Goal: Navigation & Orientation: Find specific page/section

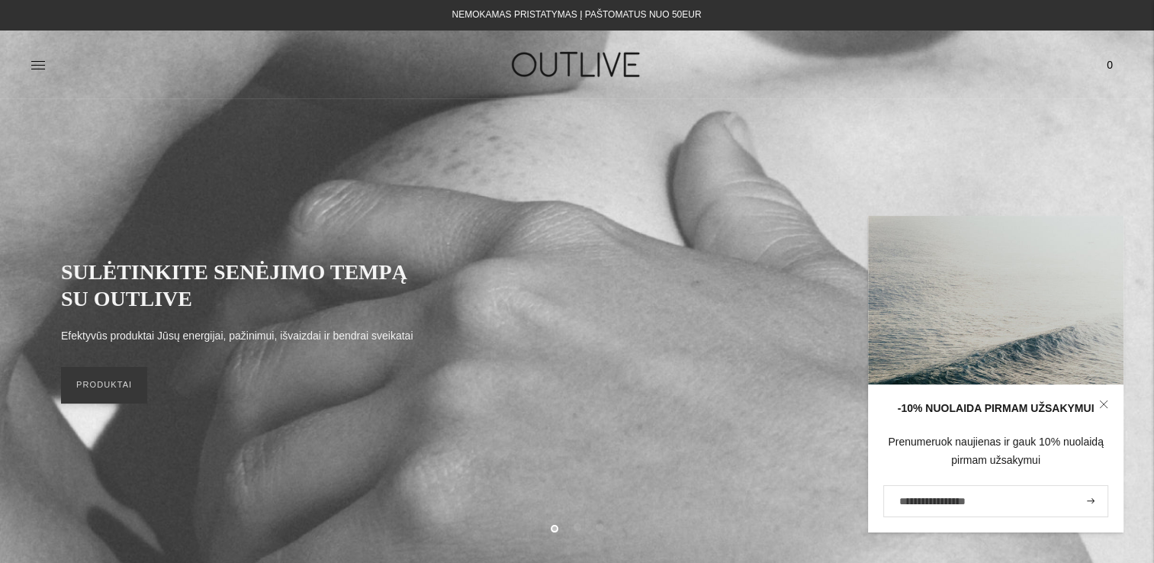
click at [33, 56] on link at bounding box center [38, 65] width 15 height 34
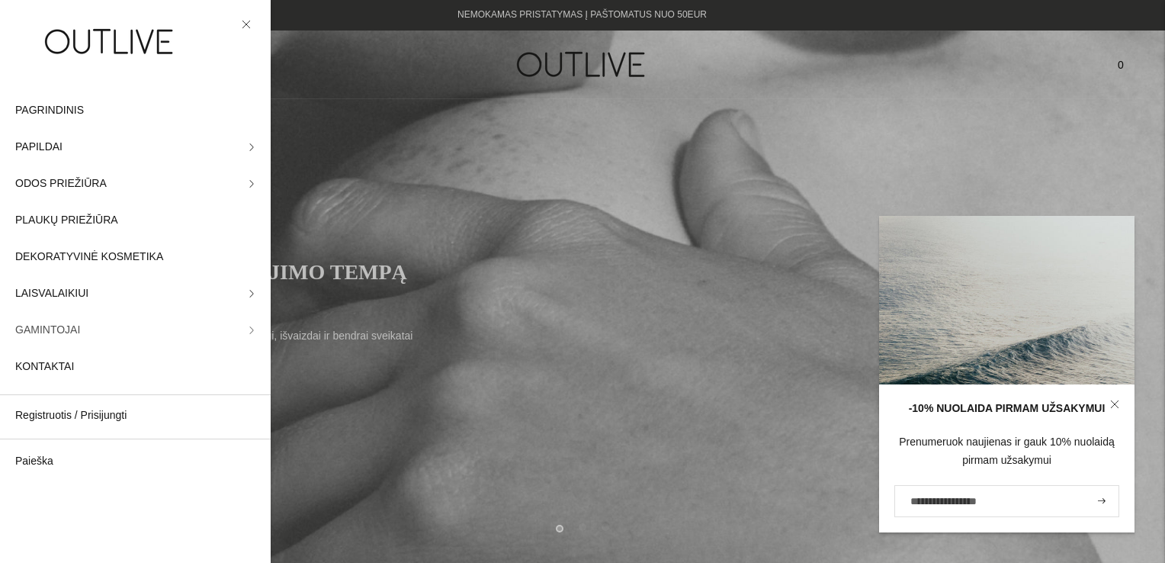
click at [66, 331] on span "GAMINTOJAI" at bounding box center [47, 330] width 65 height 18
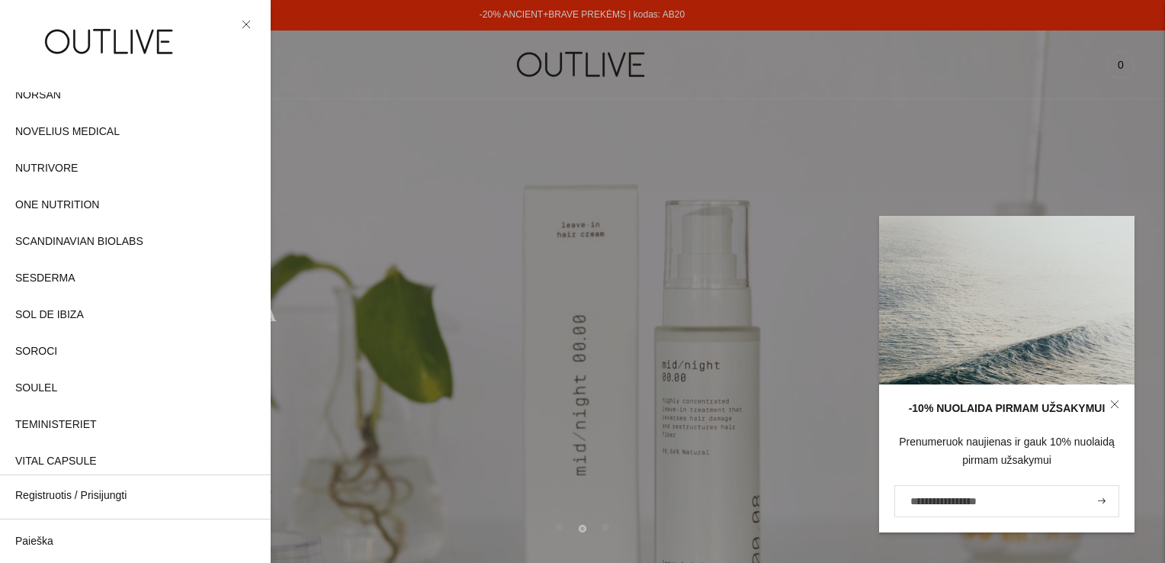
scroll to position [763, 0]
click at [53, 200] on span "SESDERMA" at bounding box center [45, 202] width 60 height 18
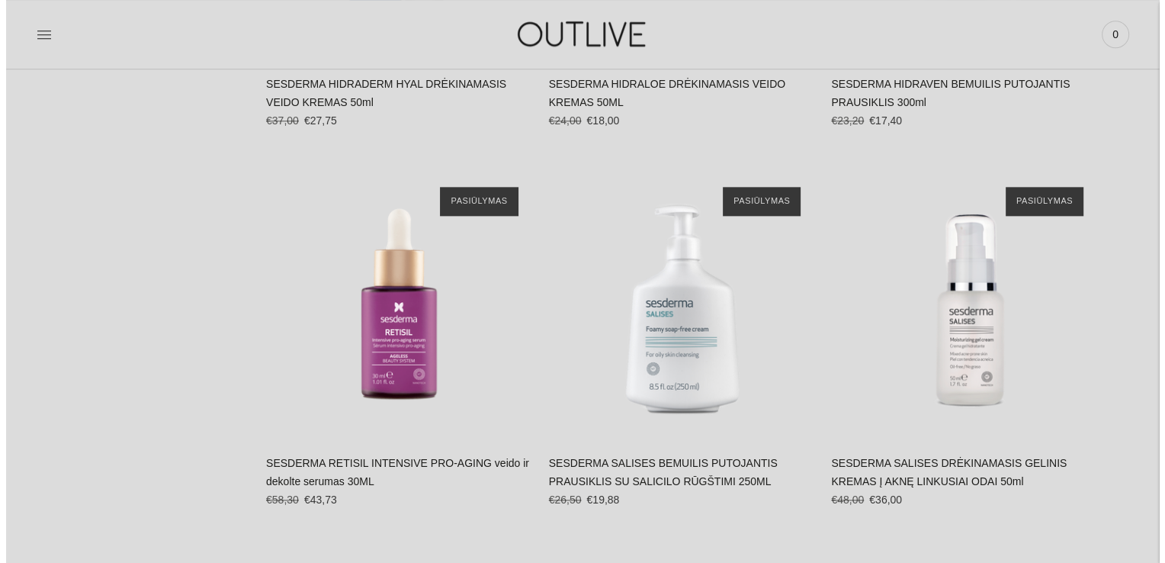
scroll to position [1983, 0]
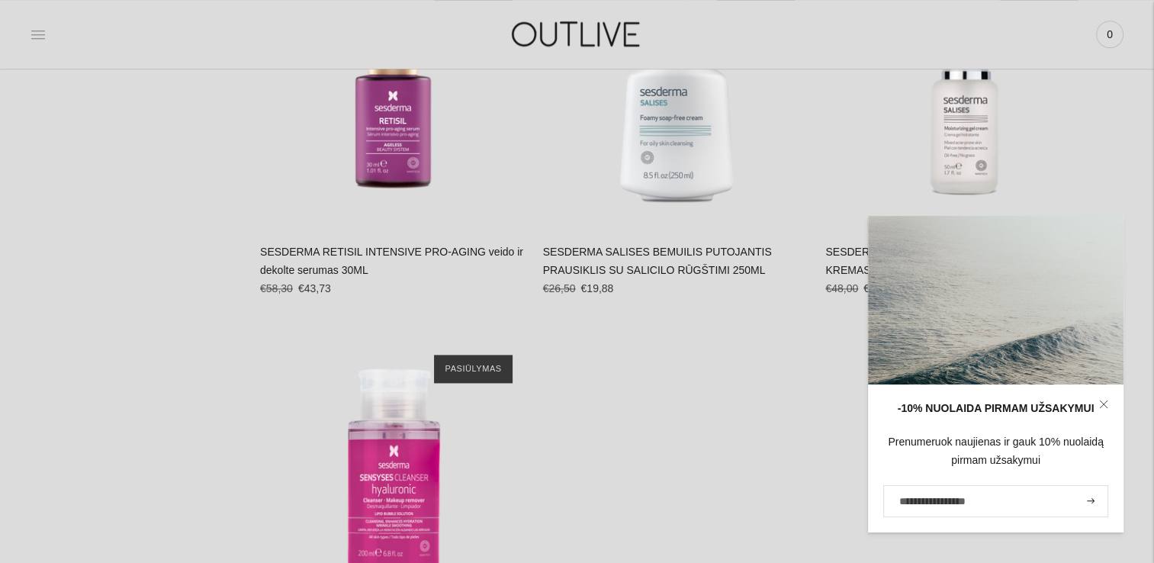
click at [35, 35] on icon at bounding box center [38, 34] width 15 height 15
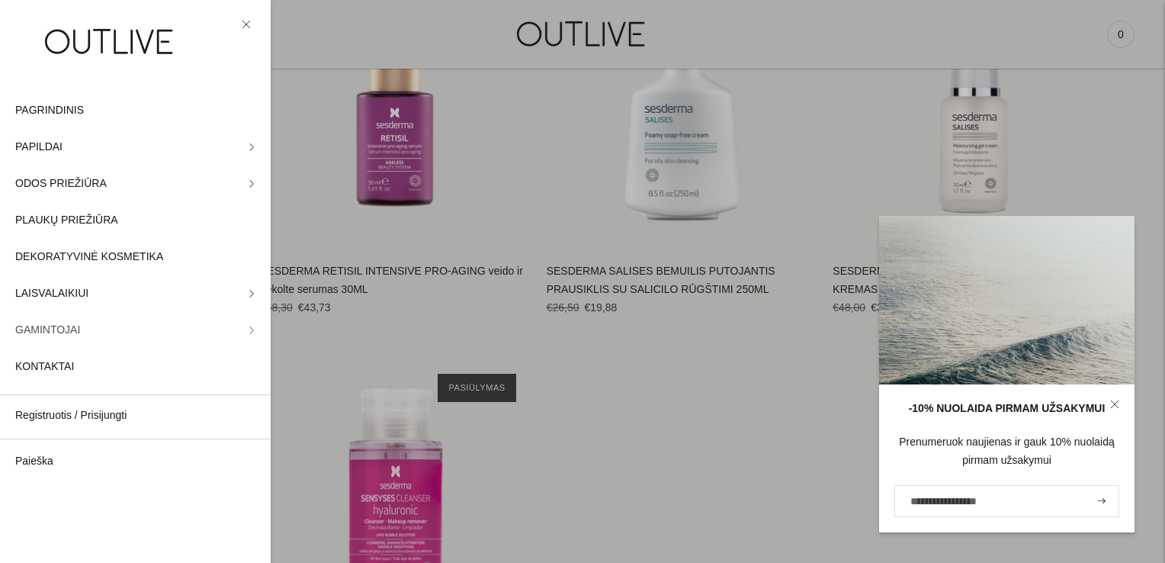
click at [101, 323] on link "GAMINTOJAI" at bounding box center [135, 330] width 271 height 37
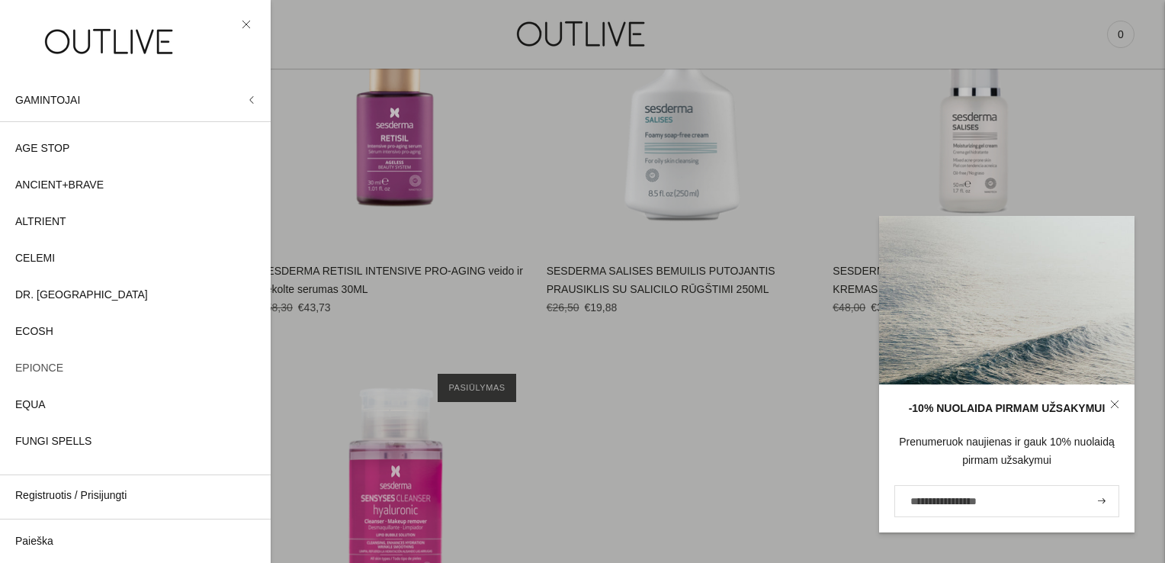
scroll to position [0, 0]
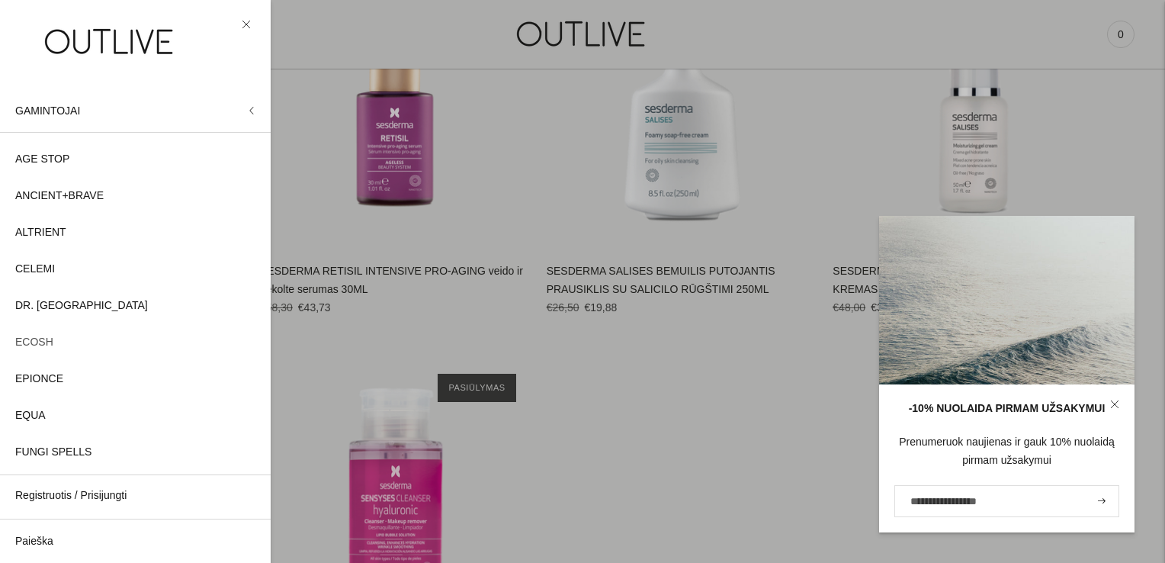
click at [40, 349] on span "ECOSH" at bounding box center [34, 342] width 38 height 18
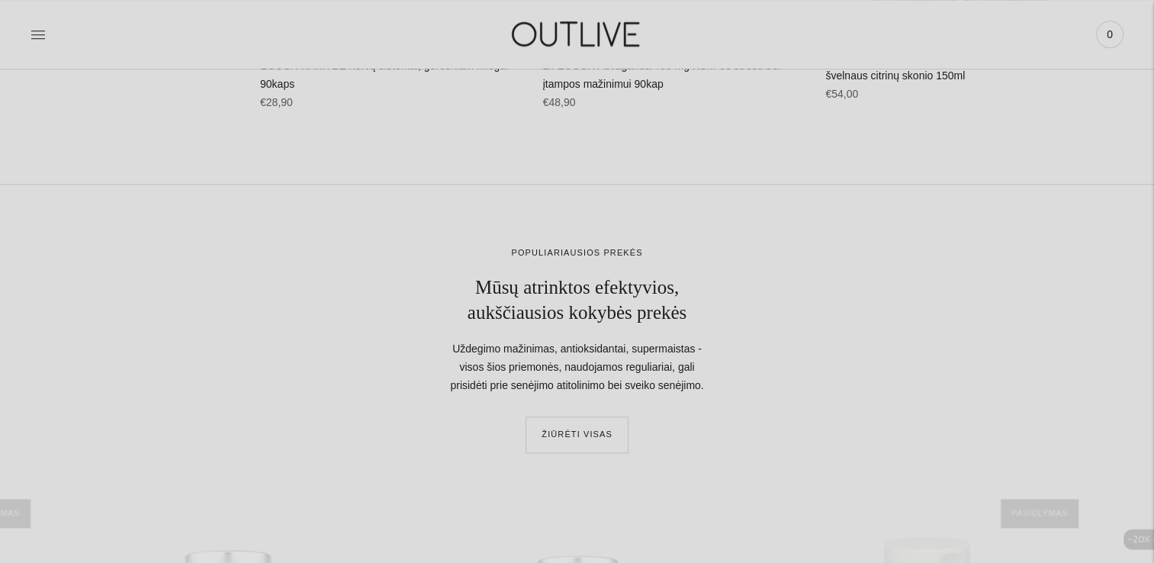
scroll to position [2059, 0]
